Goal: Book appointment/travel/reservation

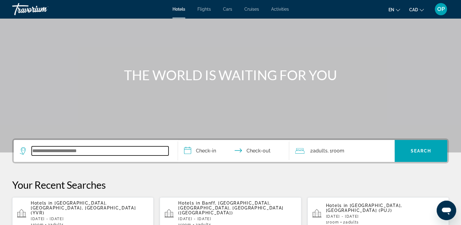
click at [58, 151] on input "Search widget" at bounding box center [100, 150] width 137 height 9
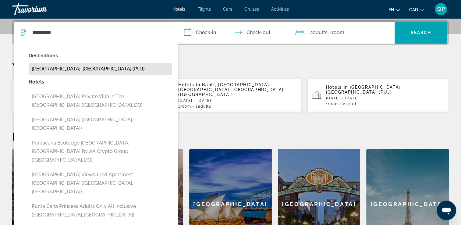
click at [59, 69] on button "Punta Cana, Dominican Republic (PUJ)" at bounding box center [100, 69] width 143 height 12
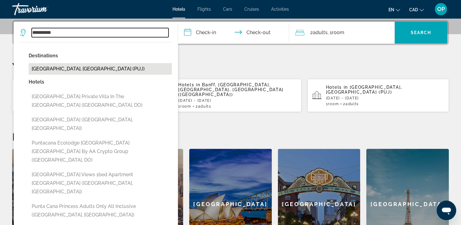
type input "**********"
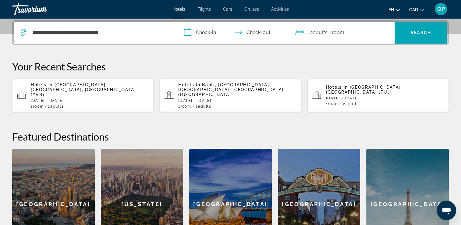
click at [202, 34] on input "**********" at bounding box center [235, 34] width 114 height 24
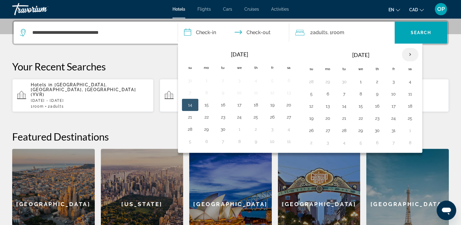
click at [407, 55] on th "Next month" at bounding box center [410, 54] width 16 height 13
click at [408, 54] on th "Next month" at bounding box center [410, 54] width 16 height 13
click at [357, 118] on button "24" at bounding box center [361, 118] width 10 height 9
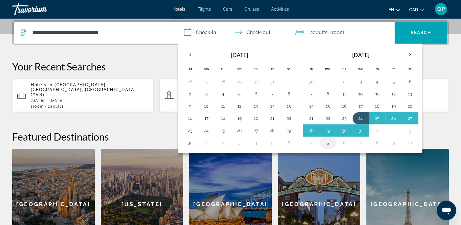
click at [324, 143] on button "5" at bounding box center [328, 142] width 10 height 9
type input "**********"
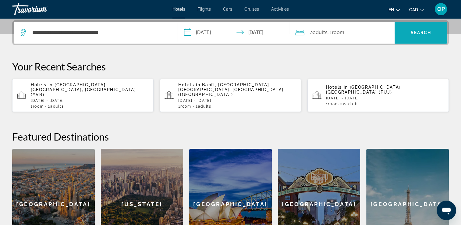
click at [411, 32] on span "Search" at bounding box center [421, 32] width 21 height 5
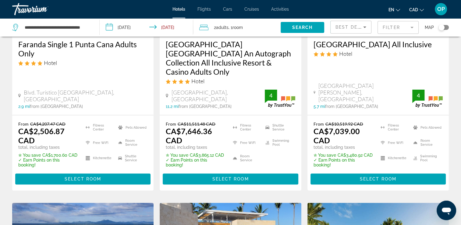
scroll to position [91, 0]
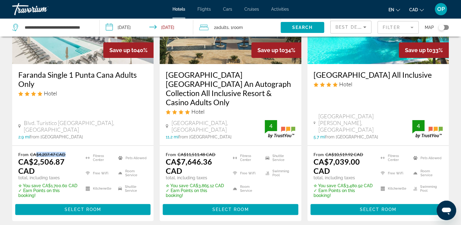
drag, startPoint x: 37, startPoint y: 147, endPoint x: 75, endPoint y: 150, distance: 38.8
click at [75, 152] on p "From CA$4,207.47 CAD" at bounding box center [48, 154] width 60 height 5
drag, startPoint x: 75, startPoint y: 150, endPoint x: 63, endPoint y: 161, distance: 16.4
click at [63, 161] on ins "CA$2,506.87 CAD" at bounding box center [41, 166] width 46 height 18
drag, startPoint x: 63, startPoint y: 161, endPoint x: 69, endPoint y: 169, distance: 10.4
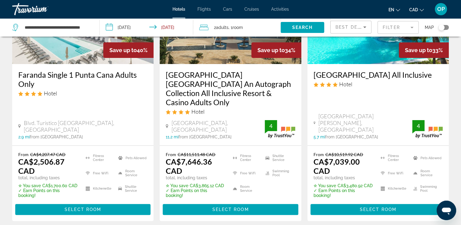
click at [69, 169] on p "CA$2,506.87 CAD" at bounding box center [48, 166] width 60 height 18
drag, startPoint x: 34, startPoint y: 155, endPoint x: 53, endPoint y: 155, distance: 18.6
click at [53, 157] on ins "CA$2,506.87 CAD" at bounding box center [41, 166] width 46 height 18
click at [152, 122] on div "Faranda Single 1 Punta Cana Adults Only Hotel Blvd. Turístico Del Este, Punta C…" at bounding box center [82, 104] width 141 height 81
drag, startPoint x: 32, startPoint y: 158, endPoint x: 66, endPoint y: 158, distance: 33.2
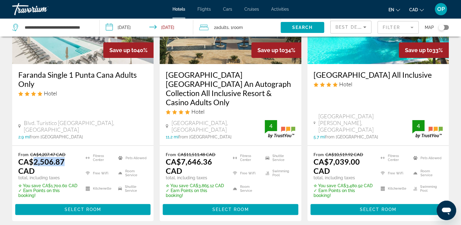
click at [66, 158] on p "CA$2,506.87 CAD" at bounding box center [48, 166] width 60 height 18
click at [97, 110] on div "Faranda Single 1 Punta Cana Adults Only Hotel Blvd. Turístico Del Este, Punta C…" at bounding box center [82, 104] width 141 height 81
drag, startPoint x: 36, startPoint y: 157, endPoint x: 59, endPoint y: 157, distance: 22.9
click at [59, 157] on ins "CA$2,506.87 CAD" at bounding box center [41, 166] width 46 height 18
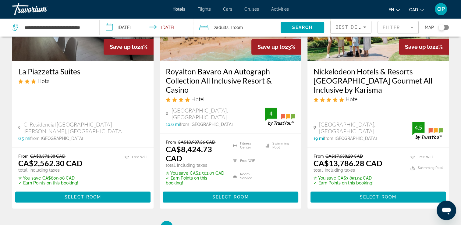
scroll to position [914, 0]
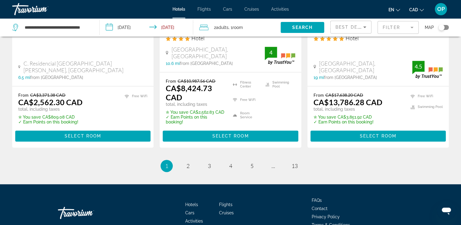
click at [446, 27] on div "Toggle map" at bounding box center [443, 27] width 10 height 5
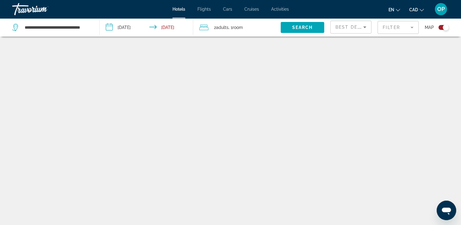
scroll to position [37, 0]
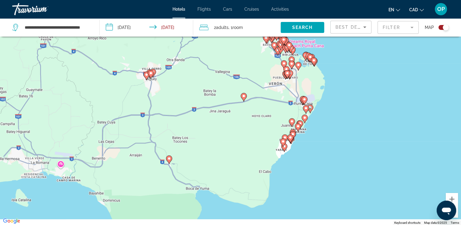
drag, startPoint x: 308, startPoint y: 134, endPoint x: 308, endPoint y: 89, distance: 45.4
click at [308, 89] on div "To activate drag with keyboard, press Alt + Enter. Once in keyboard drag state,…" at bounding box center [230, 112] width 461 height 225
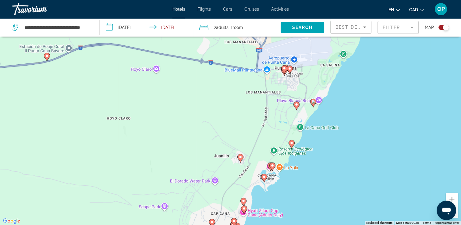
drag, startPoint x: 300, startPoint y: 116, endPoint x: 309, endPoint y: 86, distance: 31.3
click at [309, 86] on div "To activate drag with keyboard, press Alt + Enter. Once in keyboard drag state,…" at bounding box center [230, 112] width 461 height 225
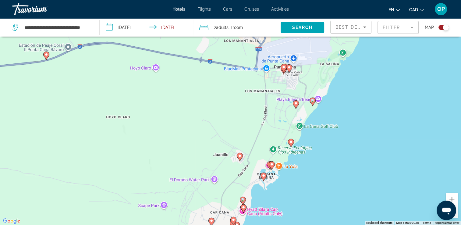
click at [440, 28] on div "Toggle map" at bounding box center [443, 27] width 10 height 5
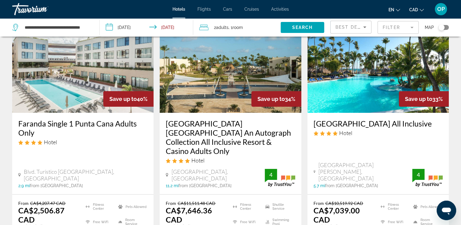
scroll to position [0, 0]
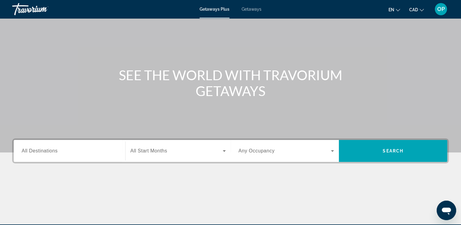
click at [44, 148] on span "All Destinations" at bounding box center [40, 150] width 36 height 5
click at [44, 148] on input "Destination All Destinations" at bounding box center [70, 150] width 96 height 7
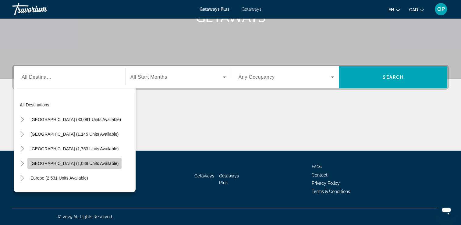
click at [51, 163] on span "[GEOGRAPHIC_DATA] (1,039 units available)" at bounding box center [74, 163] width 88 height 5
type input "**********"
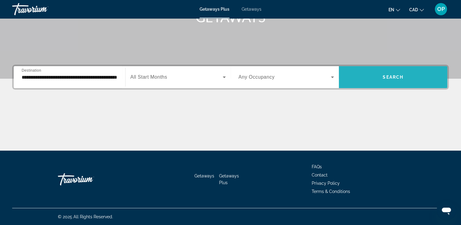
click at [411, 83] on span "Search widget" at bounding box center [393, 77] width 108 height 15
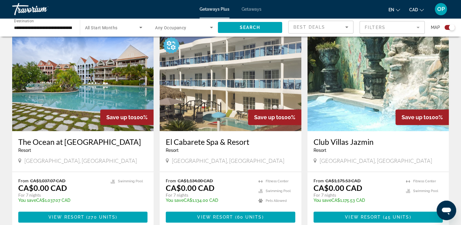
scroll to position [244, 0]
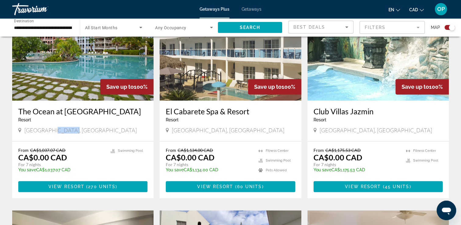
drag, startPoint x: 48, startPoint y: 129, endPoint x: 69, endPoint y: 129, distance: 21.0
click at [69, 129] on div "[GEOGRAPHIC_DATA], [GEOGRAPHIC_DATA]" at bounding box center [82, 130] width 129 height 7
drag, startPoint x: 69, startPoint y: 129, endPoint x: 96, endPoint y: 149, distance: 33.5
click at [96, 149] on p "From CA$1,037.07 CAD" at bounding box center [61, 149] width 86 height 5
drag, startPoint x: 51, startPoint y: 130, endPoint x: 66, endPoint y: 130, distance: 14.6
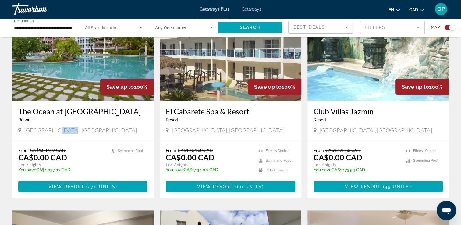
click at [66, 130] on span "[GEOGRAPHIC_DATA], [GEOGRAPHIC_DATA]" at bounding box center [80, 130] width 112 height 7
drag, startPoint x: 66, startPoint y: 130, endPoint x: 66, endPoint y: 166, distance: 36.6
click at [66, 166] on div "From CA$1,037.07 CAD CA$0.00 CAD For 7 nights You save CA$1,037.07 CAD temp" at bounding box center [61, 161] width 86 height 29
drag, startPoint x: 225, startPoint y: 128, endPoint x: 273, endPoint y: 129, distance: 47.6
click at [273, 129] on div "[GEOGRAPHIC_DATA], [GEOGRAPHIC_DATA]" at bounding box center [230, 130] width 129 height 7
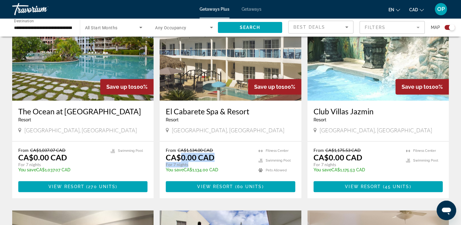
drag, startPoint x: 180, startPoint y: 158, endPoint x: 225, endPoint y: 165, distance: 45.5
click at [225, 165] on div "From CA$1,134.00 CAD CA$0.00 CAD For 7 nights You save CA$1,134.00 CAD temp" at bounding box center [209, 161] width 86 height 29
drag, startPoint x: 363, startPoint y: 128, endPoint x: 399, endPoint y: 129, distance: 36.9
click at [399, 129] on div "[GEOGRAPHIC_DATA], [GEOGRAPHIC_DATA]" at bounding box center [378, 130] width 129 height 7
drag, startPoint x: 333, startPoint y: 157, endPoint x: 368, endPoint y: 166, distance: 35.6
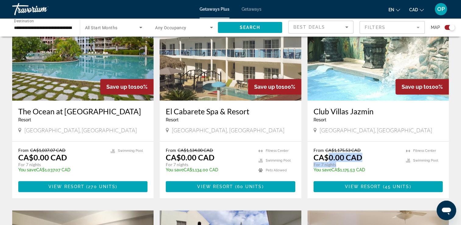
click at [368, 166] on div "From CA$1,175.53 CAD CA$0.00 CAD For 7 nights You save CA$1,175.53 CAD temp" at bounding box center [357, 161] width 86 height 29
drag, startPoint x: 368, startPoint y: 166, endPoint x: 328, endPoint y: 138, distance: 49.0
click at [328, 138] on div "Club [GEOGRAPHIC_DATA] - This is an adults only resort [GEOGRAPHIC_DATA], [GEOG…" at bounding box center [377, 121] width 141 height 41
drag, startPoint x: 328, startPoint y: 158, endPoint x: 363, endPoint y: 164, distance: 35.9
click at [363, 164] on div "From CA$1,175.53 CAD CA$0.00 CAD For 7 nights You save CA$1,175.53 CAD temp" at bounding box center [357, 161] width 86 height 29
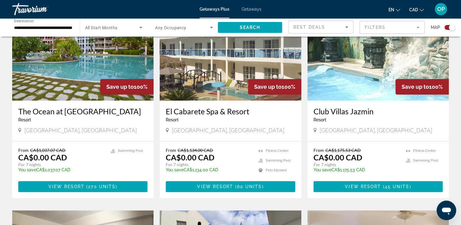
click at [383, 143] on div "From CA$1,175.53 CAD CA$0.00 CAD For 7 nights You save CA$1,175.53 CAD temp 3.4…" at bounding box center [377, 169] width 141 height 57
drag, startPoint x: 328, startPoint y: 151, endPoint x: 364, endPoint y: 151, distance: 36.0
click at [364, 151] on p "From CA$1,175.53 CAD" at bounding box center [357, 149] width 86 height 5
click at [376, 154] on div "From CA$1,175.53 CAD CA$0.00 CAD For 7 nights You save CA$1,175.53 CAD temp" at bounding box center [357, 161] width 86 height 29
drag, startPoint x: 367, startPoint y: 157, endPoint x: 312, endPoint y: 157, distance: 54.5
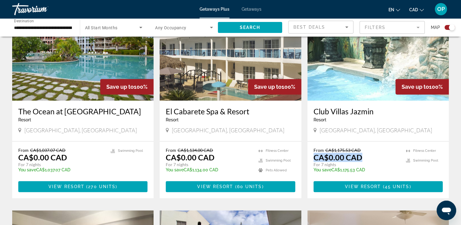
click at [312, 157] on div "From CA$1,175.53 CAD CA$0.00 CAD For 7 nights You save CA$1,175.53 CAD temp 3.4…" at bounding box center [377, 169] width 141 height 57
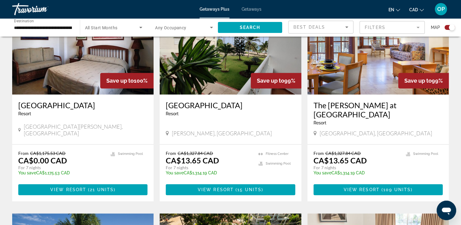
scroll to position [488, 0]
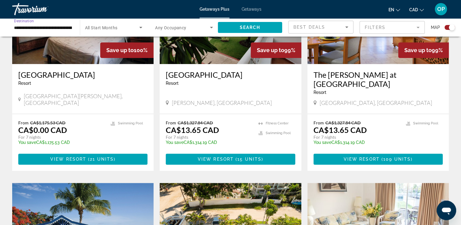
click at [59, 27] on input "**********" at bounding box center [43, 27] width 58 height 7
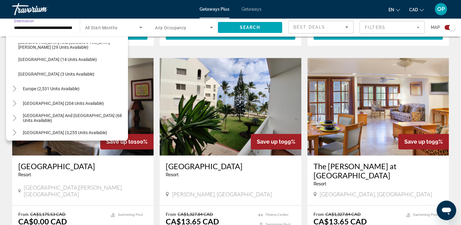
scroll to position [335, 0]
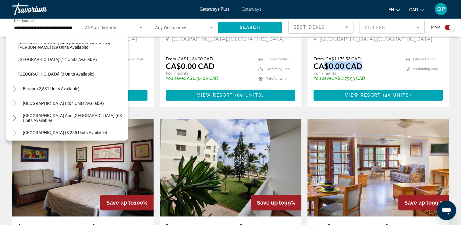
drag, startPoint x: 326, startPoint y: 65, endPoint x: 375, endPoint y: 66, distance: 49.1
click at [375, 66] on div "From CA$1,175.53 CAD CA$0.00 CAD For 7 nights You save CA$1,175.53 CAD temp" at bounding box center [357, 70] width 86 height 29
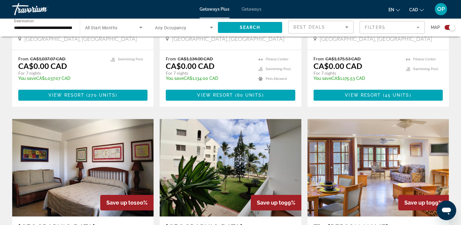
click at [307, 64] on div "From CA$1,175.53 CAD CA$0.00 CAD For 7 nights You save CA$1,175.53 CAD temp 3.4…" at bounding box center [377, 78] width 141 height 57
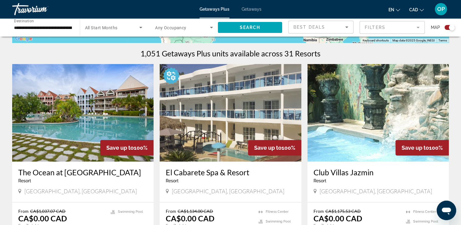
scroll to position [213, 0]
